Goal: Task Accomplishment & Management: Complete application form

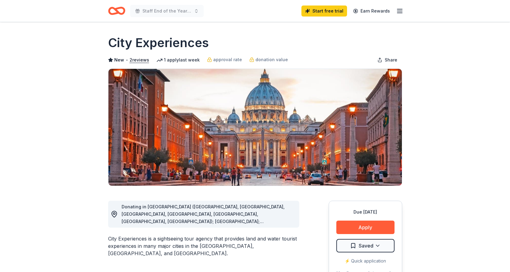
scroll to position [92, 0]
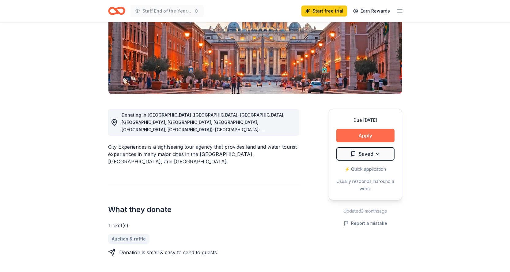
click at [355, 137] on button "Apply" at bounding box center [365, 135] width 58 height 13
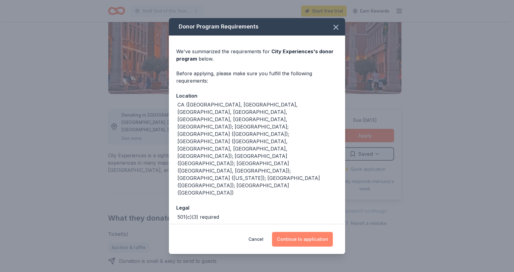
click at [307, 232] on button "Continue to application" at bounding box center [302, 239] width 61 height 15
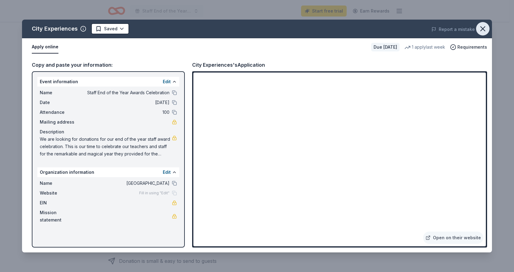
click at [484, 27] on icon "button" at bounding box center [483, 28] width 9 height 9
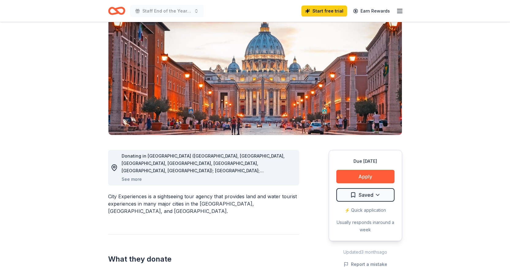
scroll to position [0, 0]
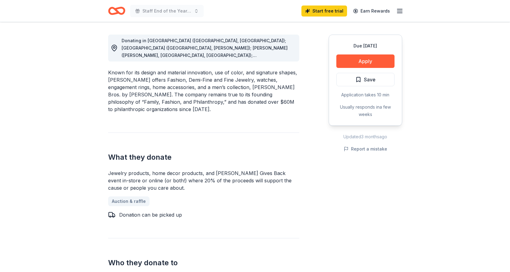
scroll to position [122, 0]
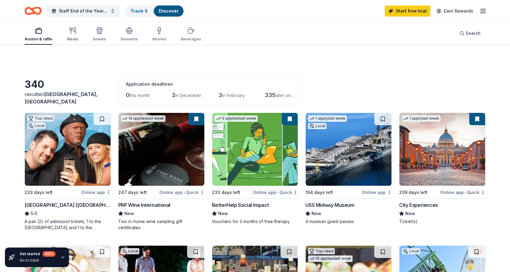
scroll to position [276, 0]
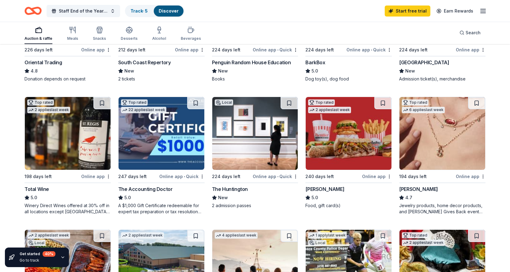
click at [252, 141] on img at bounding box center [255, 133] width 86 height 73
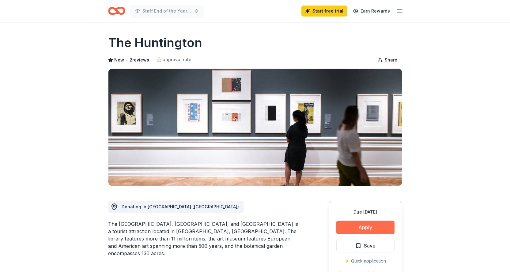
click at [353, 229] on button "Apply" at bounding box center [365, 227] width 58 height 13
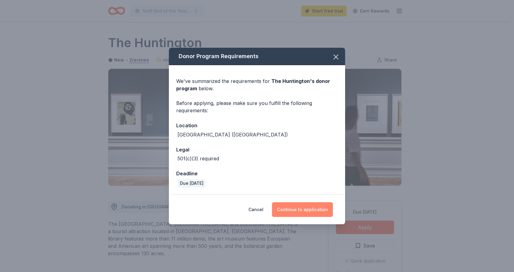
click at [283, 211] on button "Continue to application" at bounding box center [302, 209] width 61 height 15
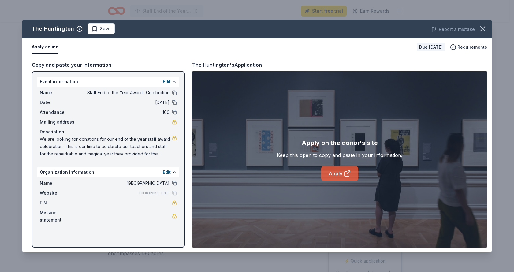
click at [336, 174] on link "Apply" at bounding box center [339, 173] width 37 height 15
